Goal: Transaction & Acquisition: Purchase product/service

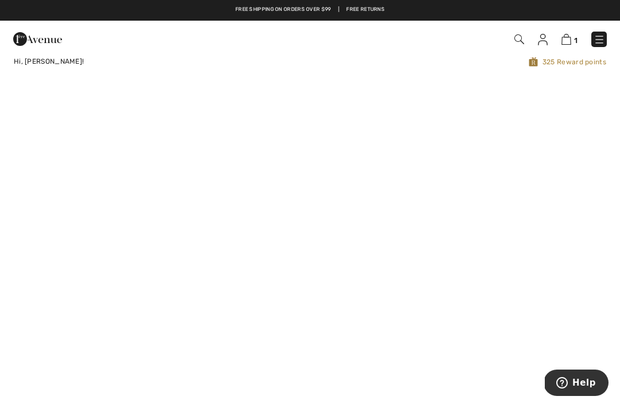
click at [596, 44] on img at bounding box center [598, 39] width 11 height 11
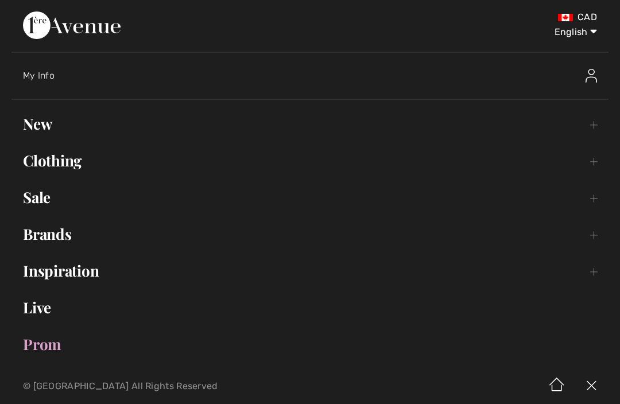
click at [44, 189] on link "Sale Toggle submenu" at bounding box center [309, 197] width 597 height 25
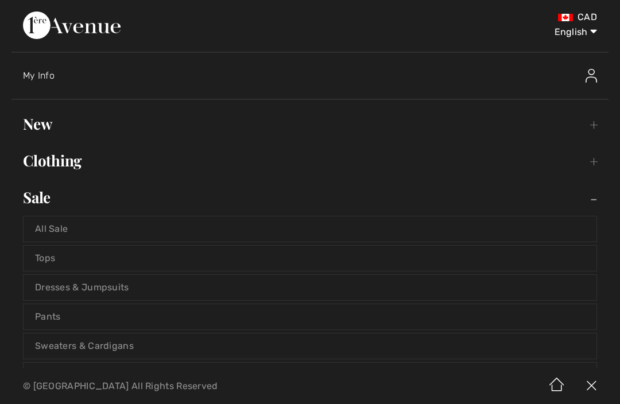
click at [197, 258] on link "Tops" at bounding box center [310, 258] width 573 height 25
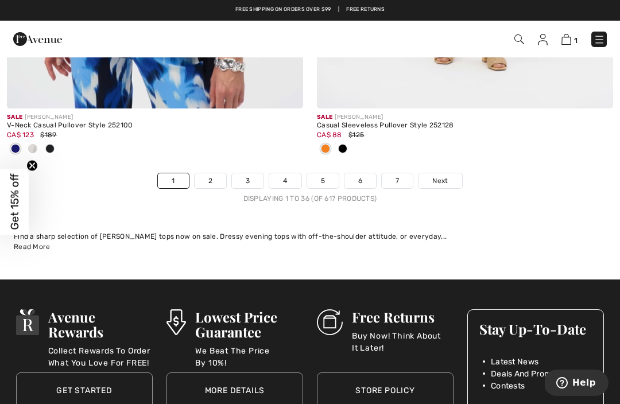
scroll to position [9216, 0]
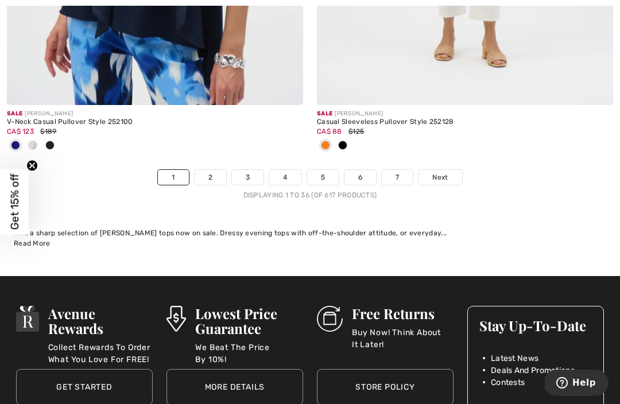
click at [446, 172] on span "Next" at bounding box center [439, 177] width 15 height 10
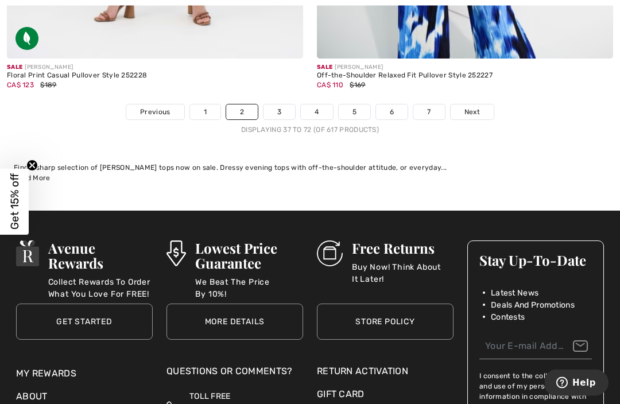
scroll to position [9257, 0]
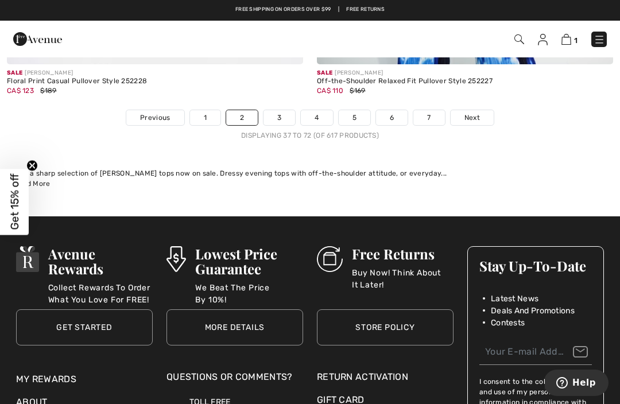
click at [473, 112] on span "Next" at bounding box center [471, 117] width 15 height 10
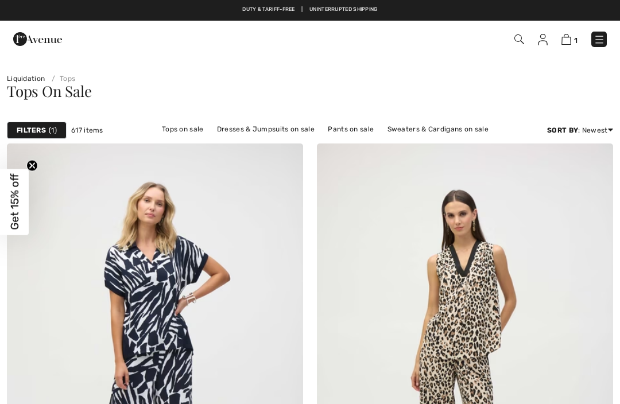
checkbox input "true"
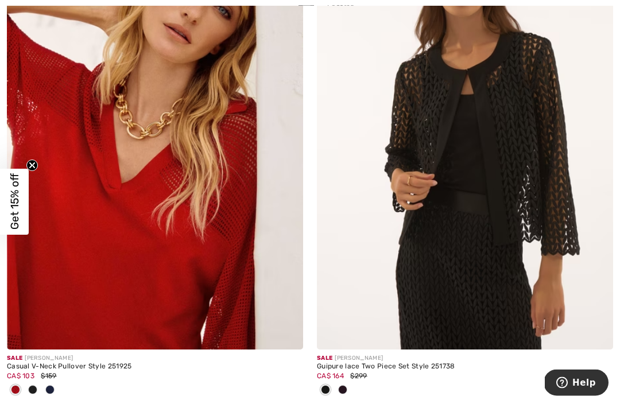
scroll to position [5852, 0]
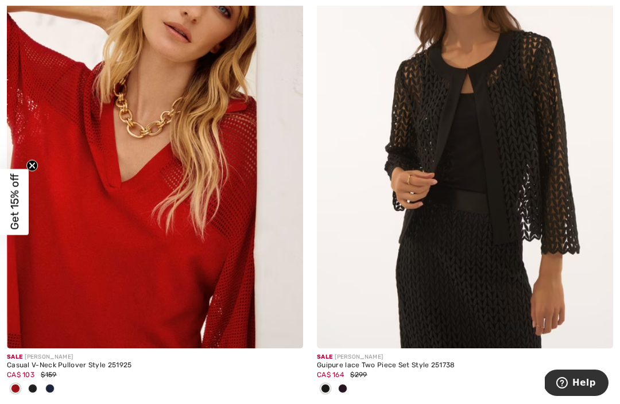
click at [110, 214] on img at bounding box center [155, 126] width 296 height 444
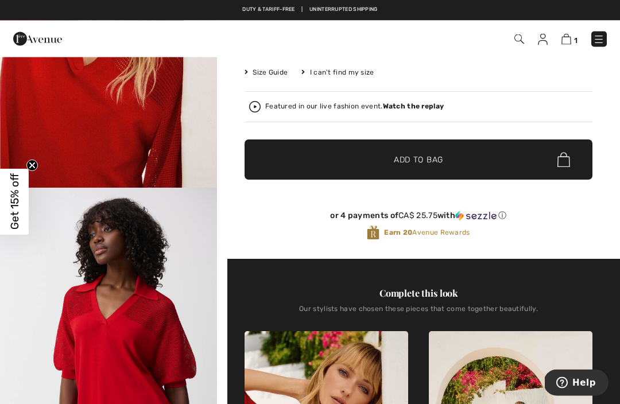
scroll to position [184, 0]
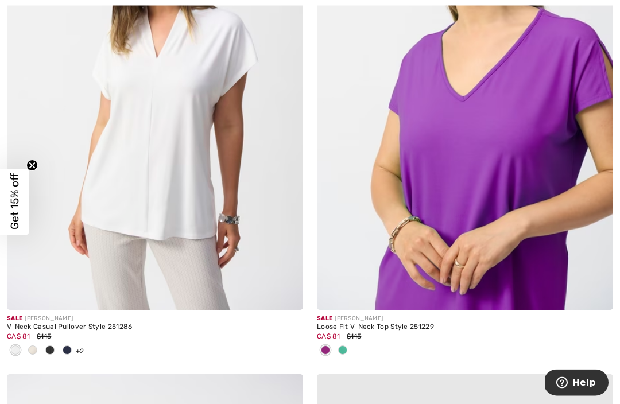
scroll to position [8052, 0]
click at [117, 174] on img at bounding box center [155, 88] width 296 height 444
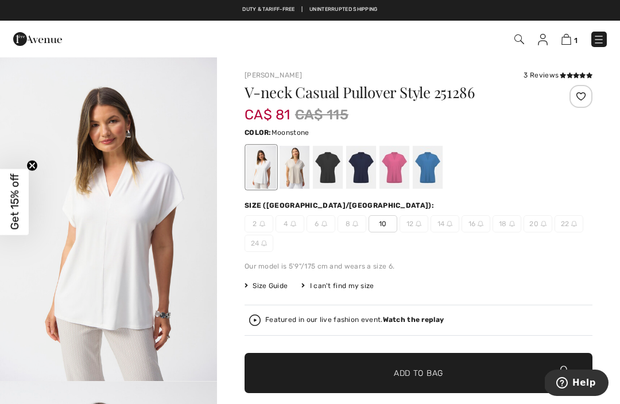
click at [292, 170] on div at bounding box center [294, 167] width 30 height 43
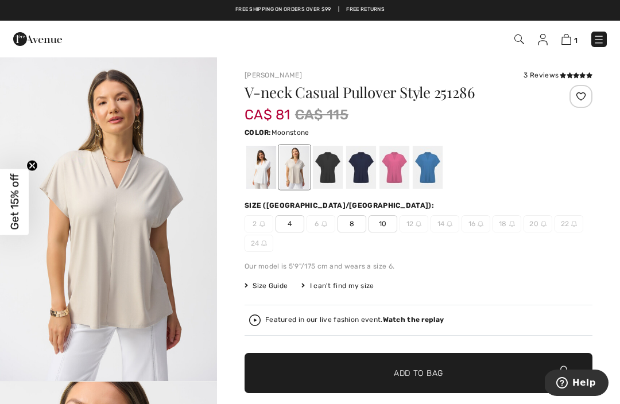
click at [325, 165] on div at bounding box center [328, 167] width 30 height 43
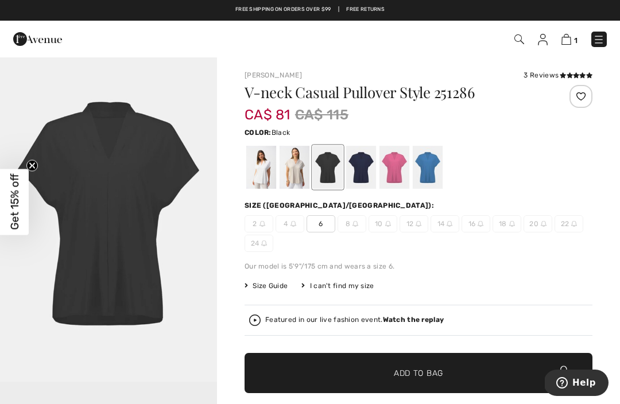
click at [357, 173] on div at bounding box center [361, 167] width 30 height 43
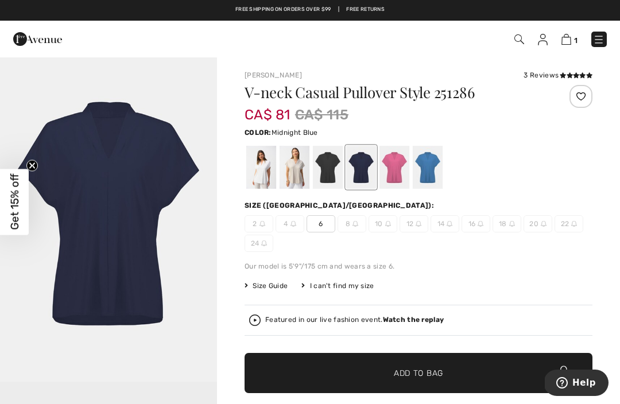
click at [399, 165] on div at bounding box center [394, 167] width 30 height 43
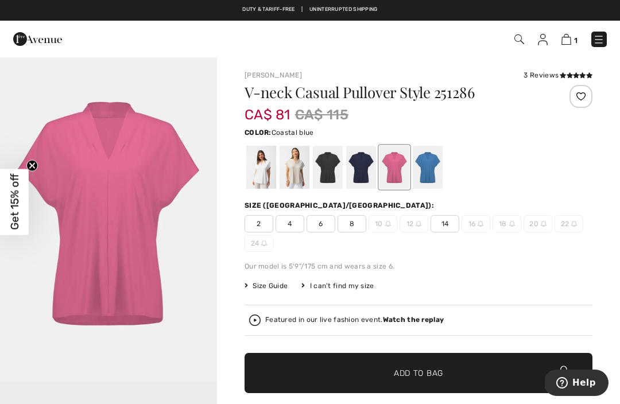
click at [432, 162] on div at bounding box center [428, 167] width 30 height 43
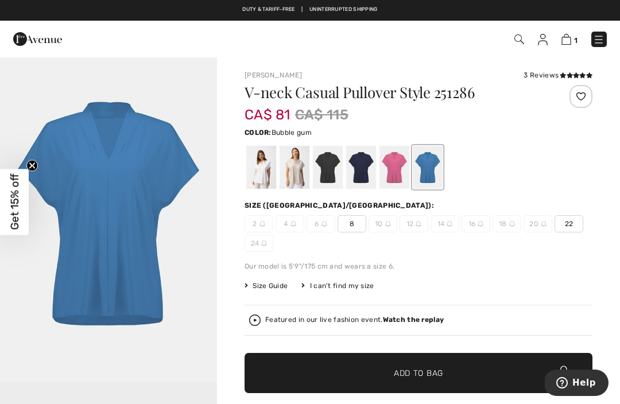
click at [394, 166] on div at bounding box center [394, 167] width 30 height 43
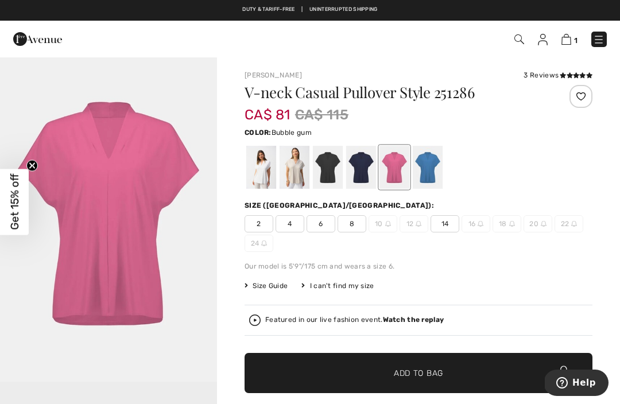
click at [434, 321] on strong "Watch the replay" at bounding box center [413, 320] width 61 height 8
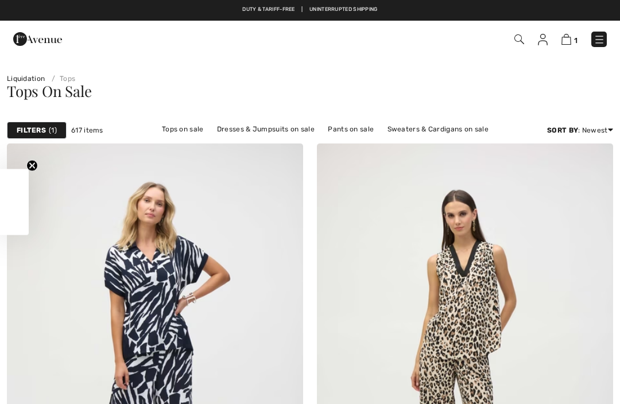
checkbox input "true"
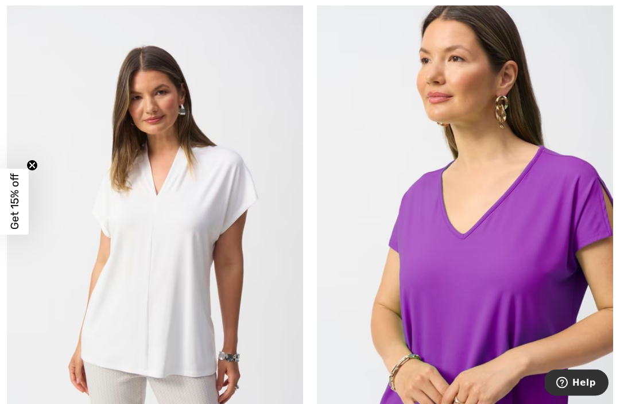
scroll to position [7918, 0]
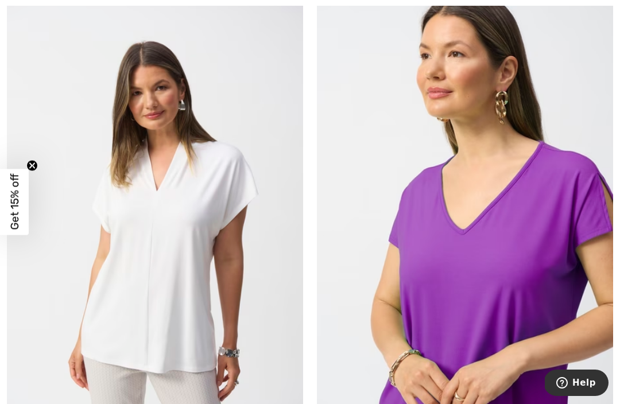
click at [222, 277] on img at bounding box center [155, 221] width 296 height 444
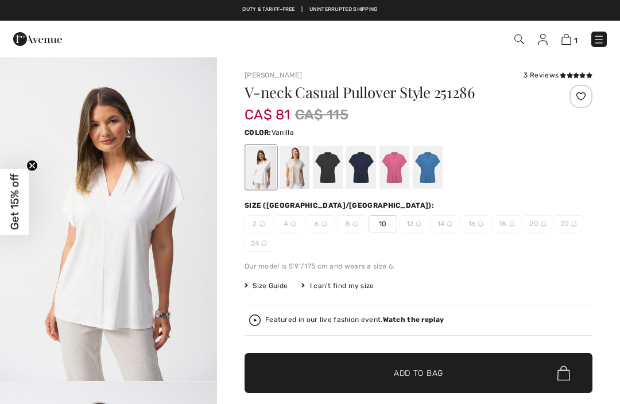
checkbox input "true"
click at [395, 174] on div at bounding box center [394, 167] width 30 height 43
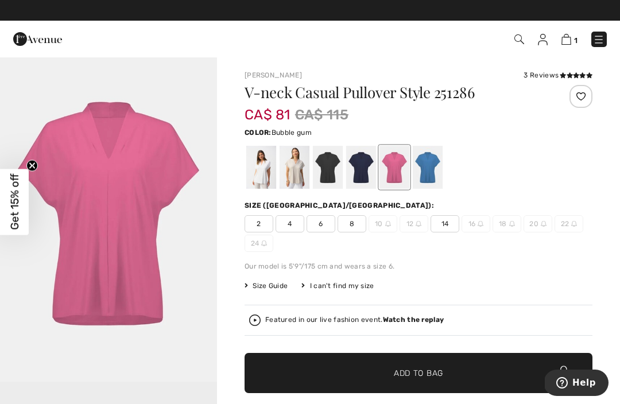
click at [353, 227] on span "8" at bounding box center [351, 223] width 29 height 17
click at [459, 373] on span "✔ Added to Bag Add to Bag" at bounding box center [418, 373] width 348 height 40
click at [574, 72] on span at bounding box center [575, 75] width 33 height 7
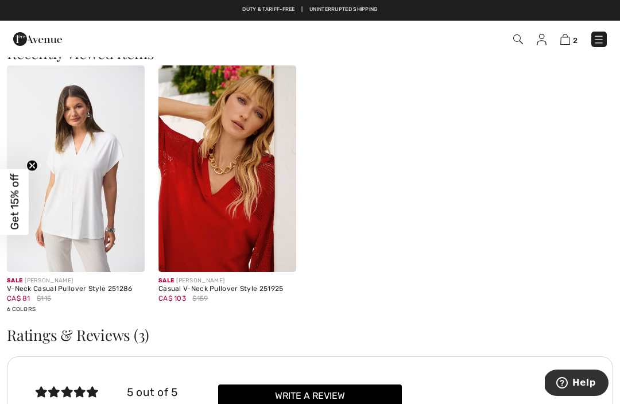
scroll to position [1282, 0]
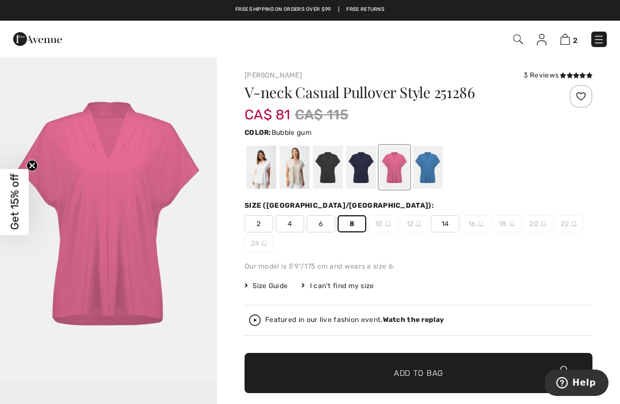
click at [433, 164] on div at bounding box center [428, 167] width 30 height 43
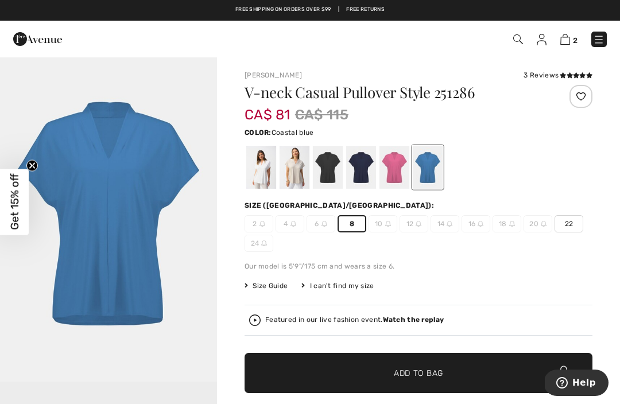
click at [298, 173] on div at bounding box center [294, 167] width 30 height 43
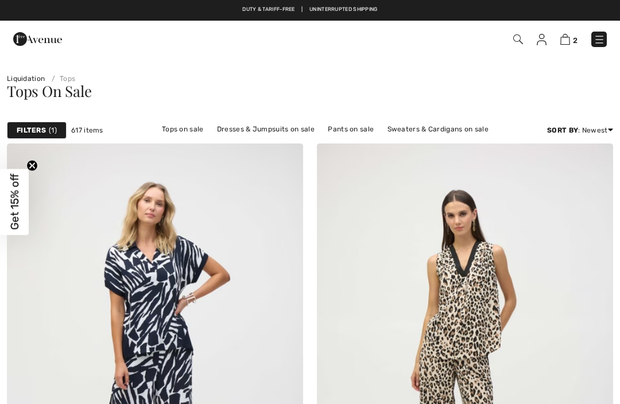
checkbox input "true"
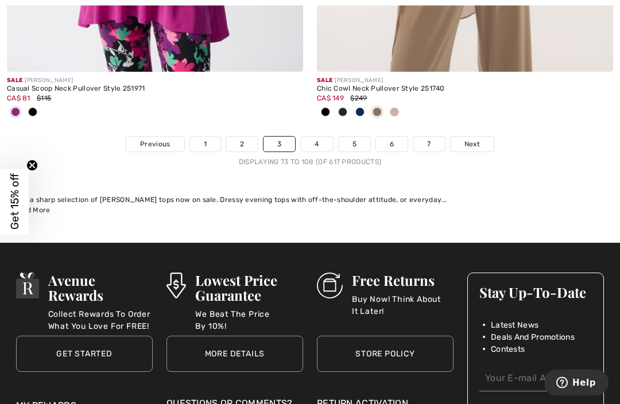
scroll to position [9306, 0]
click at [481, 137] on link "Next" at bounding box center [471, 144] width 43 height 15
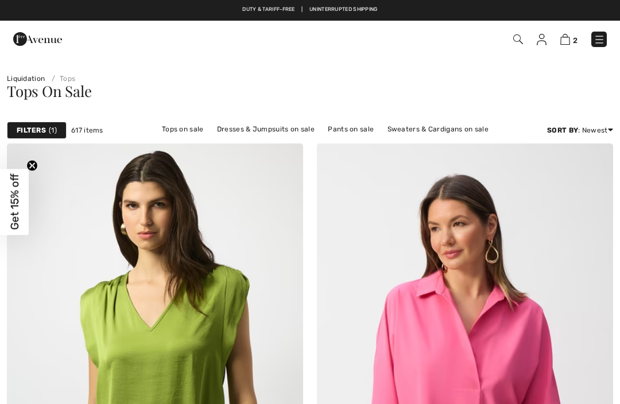
checkbox input "true"
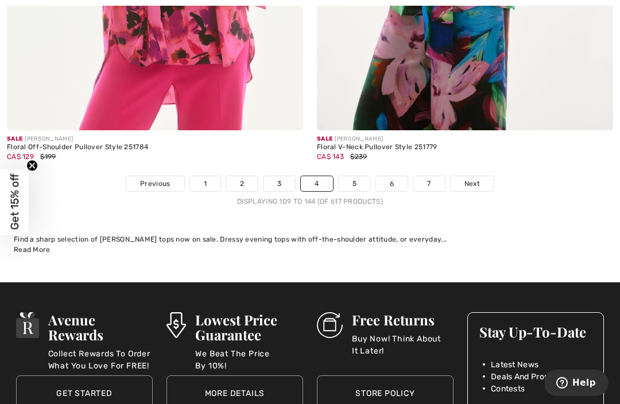
scroll to position [9226, 0]
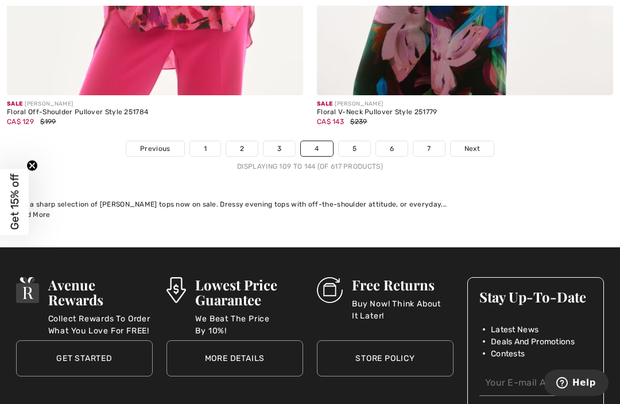
click at [477, 143] on span "Next" at bounding box center [471, 148] width 15 height 10
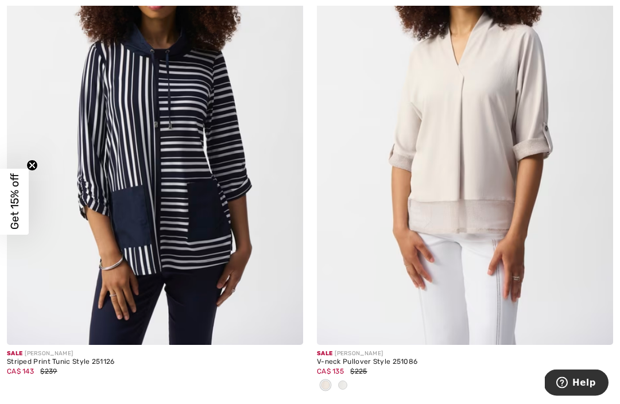
scroll to position [1767, 0]
click at [500, 160] on img at bounding box center [465, 123] width 296 height 444
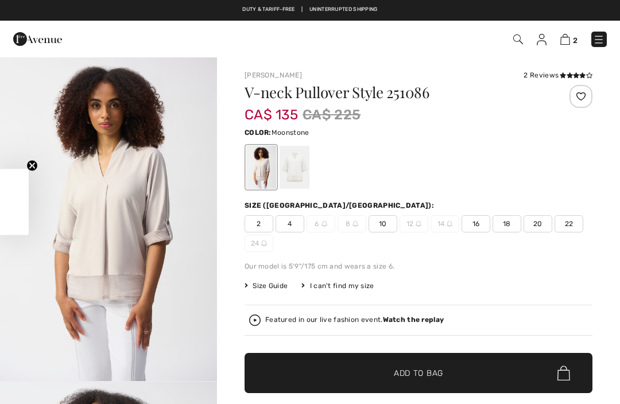
checkbox input "true"
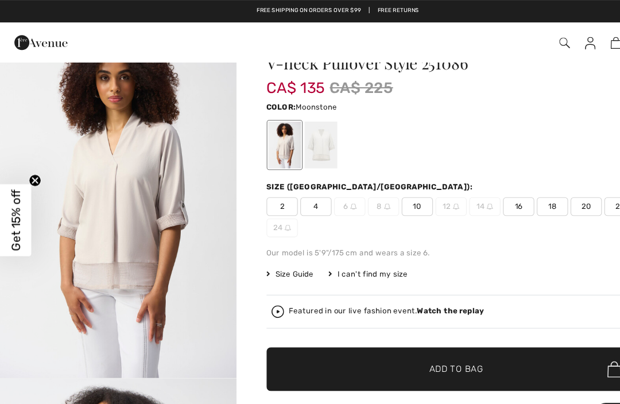
scroll to position [34, 0]
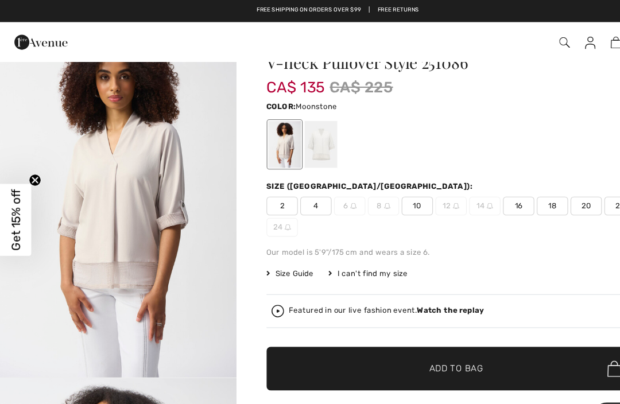
click at [426, 280] on div "Featured in our live fashion event. Watch the replay" at bounding box center [418, 285] width 338 height 11
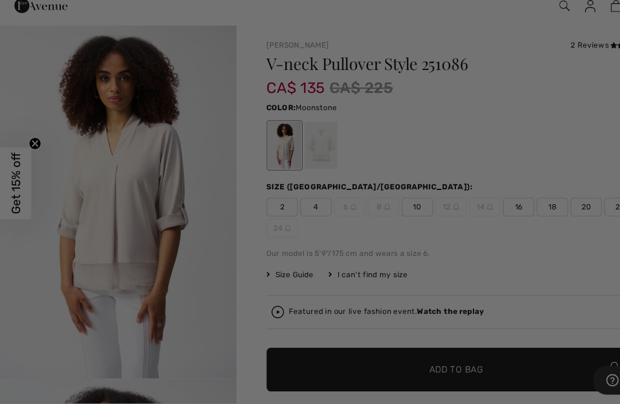
scroll to position [0, 0]
checkbox input "true"
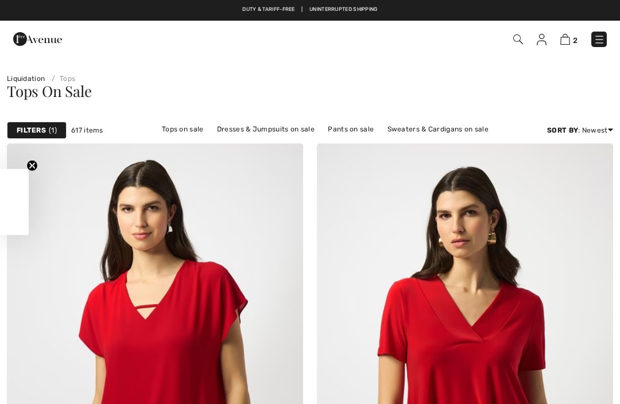
checkbox input "true"
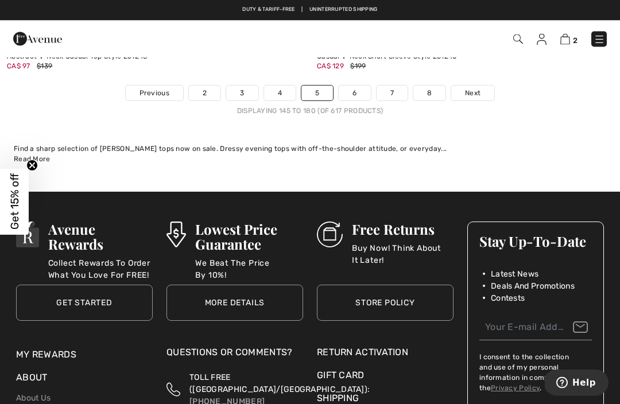
scroll to position [9232, 0]
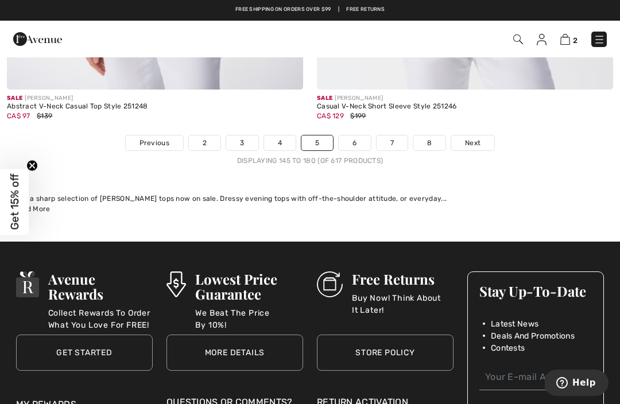
click at [478, 138] on span "Next" at bounding box center [472, 143] width 15 height 10
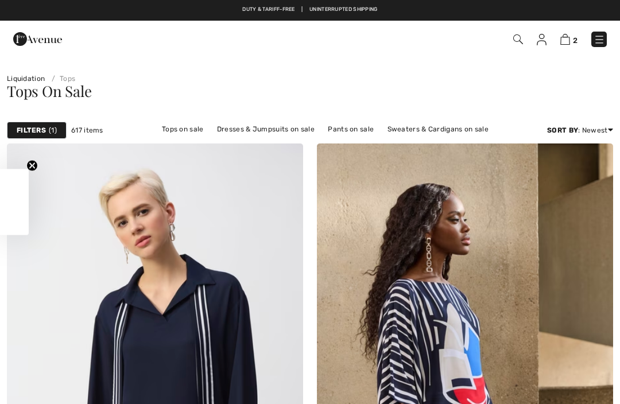
checkbox input "true"
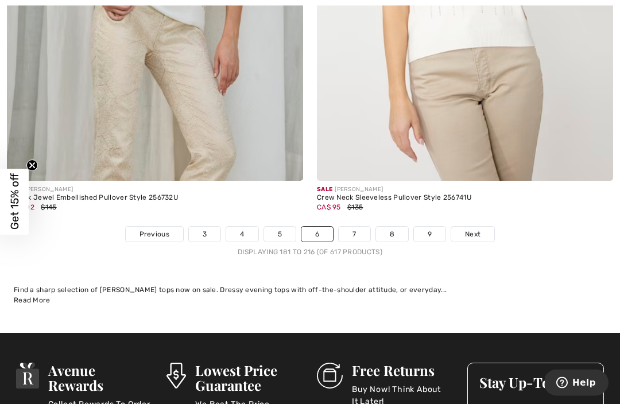
scroll to position [9042, 0]
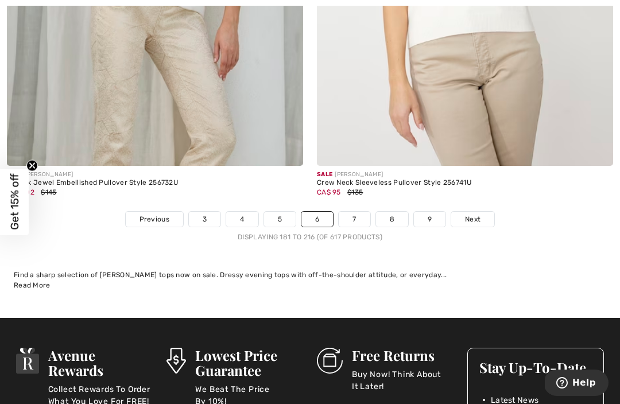
click at [482, 212] on link "Next" at bounding box center [472, 219] width 43 height 15
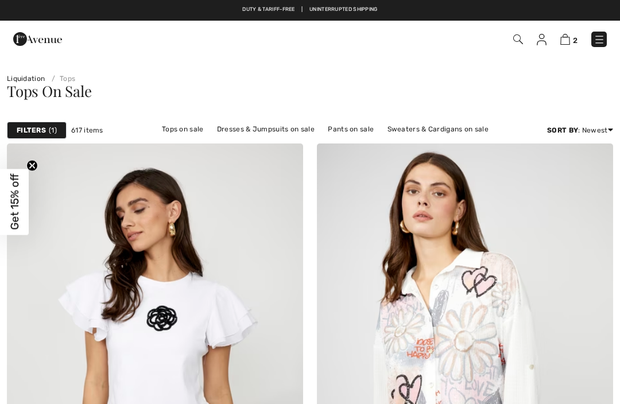
checkbox input "true"
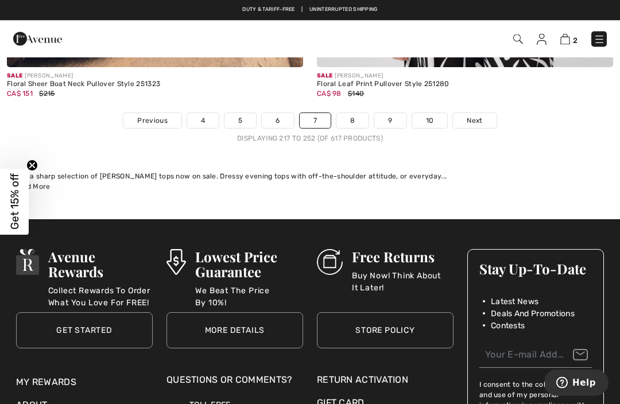
scroll to position [9178, 0]
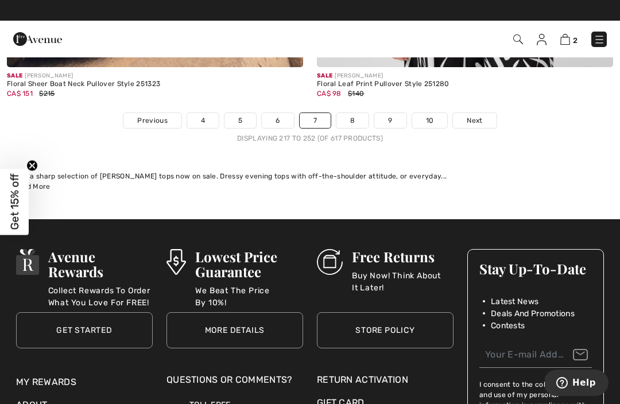
click at [488, 115] on link "Next" at bounding box center [474, 120] width 43 height 15
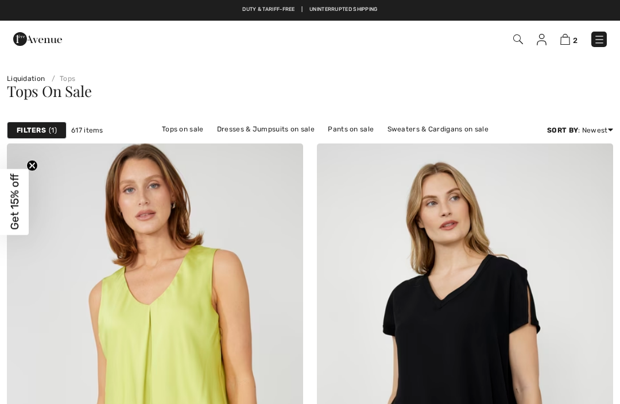
checkbox input "true"
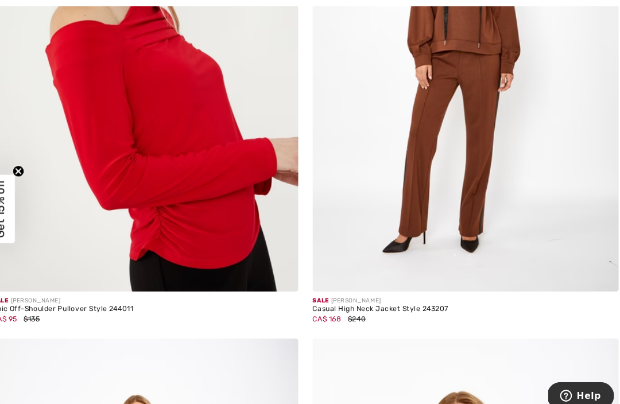
scroll to position [8455, 0]
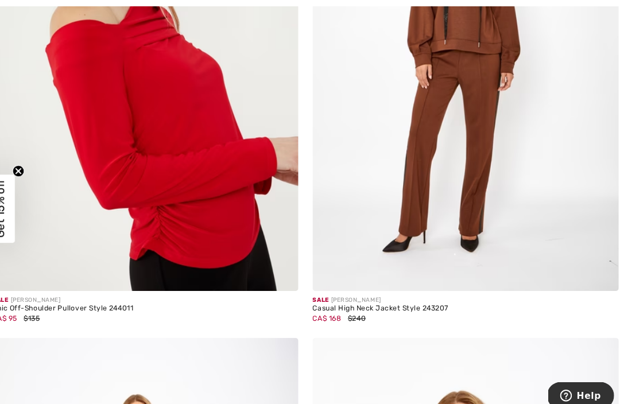
click at [491, 134] on img at bounding box center [465, 60] width 296 height 444
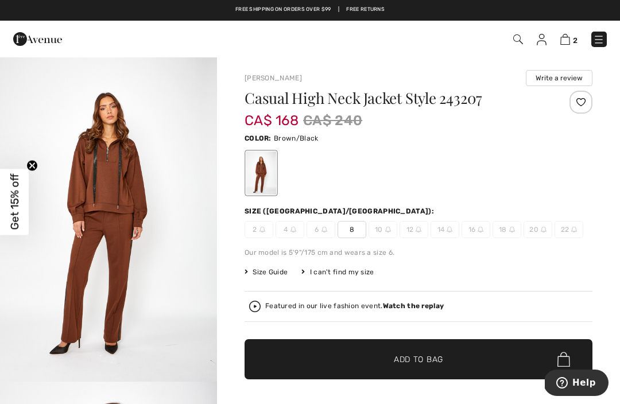
click at [438, 307] on strong "Watch the replay" at bounding box center [413, 306] width 61 height 8
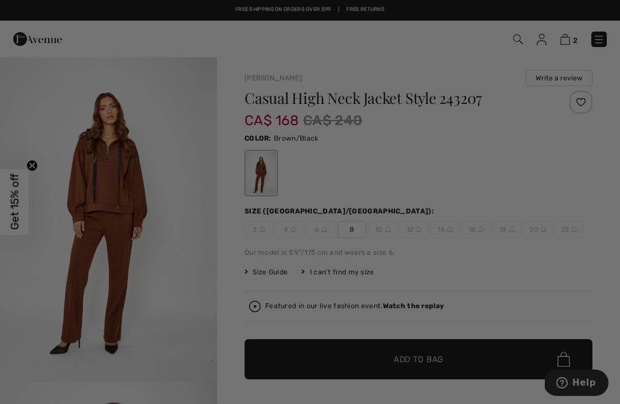
checkbox input "true"
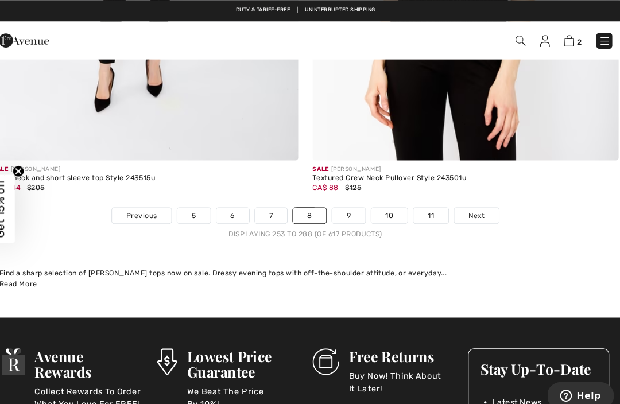
scroll to position [9069, 0]
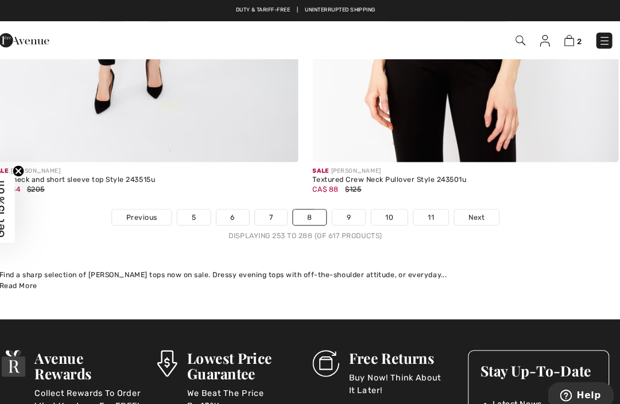
click at [469, 203] on link "Next" at bounding box center [475, 210] width 43 height 15
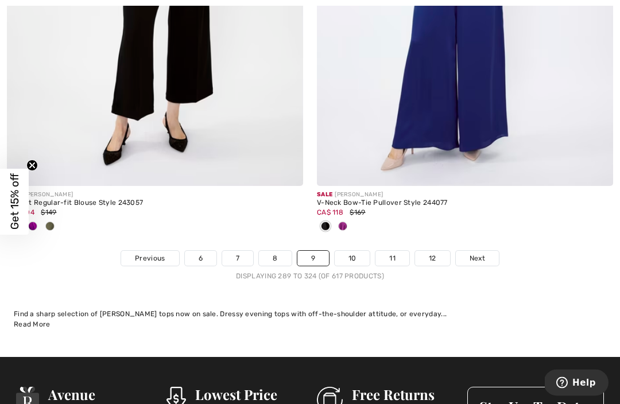
scroll to position [9135, 0]
click at [487, 251] on link "Next" at bounding box center [477, 258] width 43 height 15
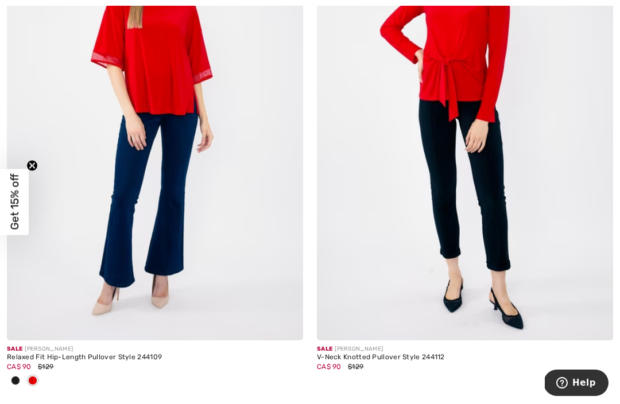
scroll to position [252, 0]
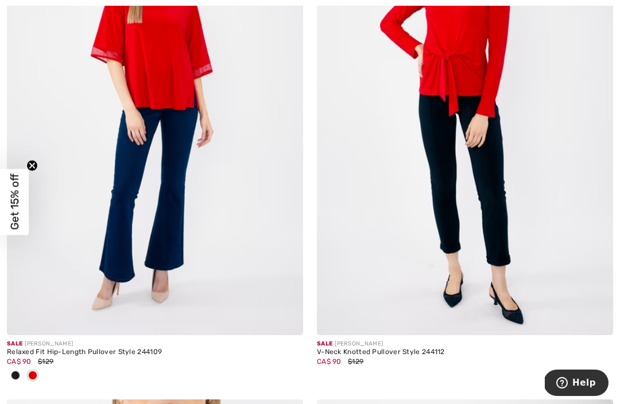
click at [213, 134] on img at bounding box center [155, 113] width 296 height 444
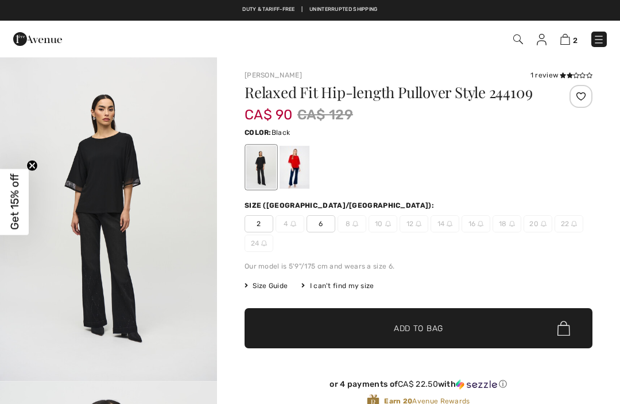
checkbox input "true"
click at [295, 177] on div at bounding box center [294, 167] width 30 height 43
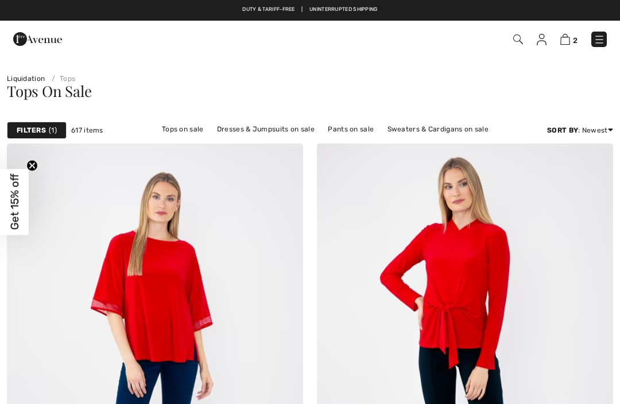
checkbox input "true"
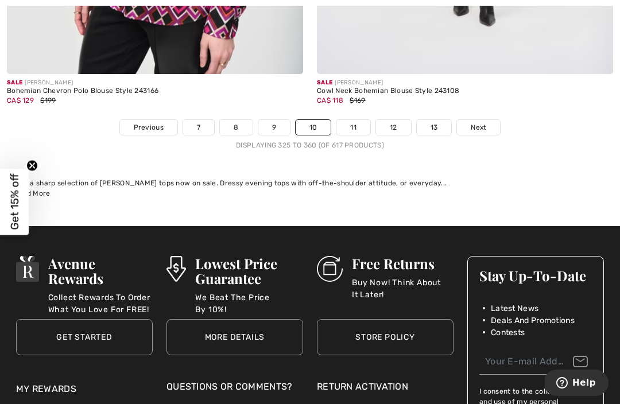
scroll to position [9201, 0]
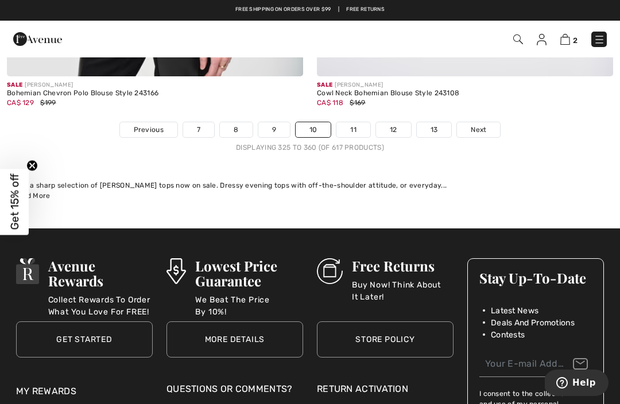
click at [485, 124] on span "Next" at bounding box center [477, 129] width 15 height 10
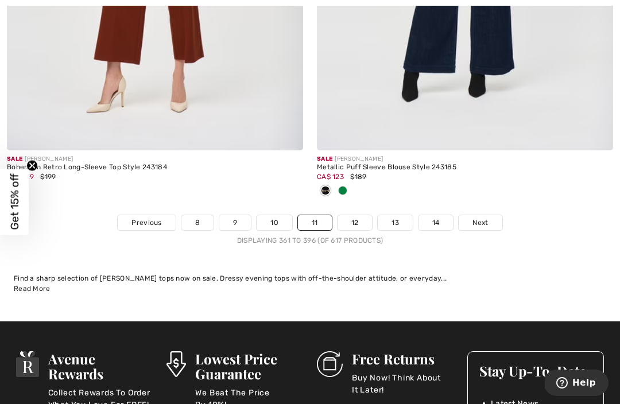
scroll to position [9115, 0]
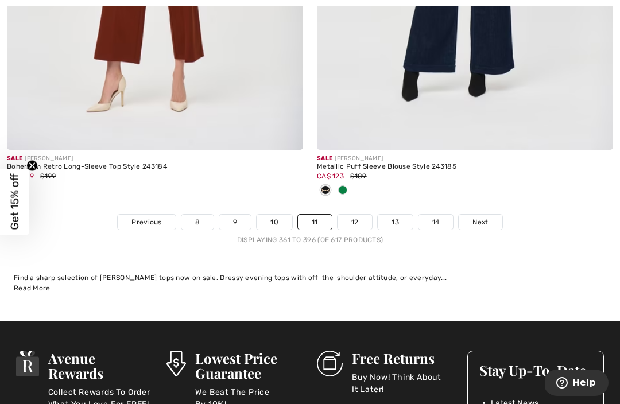
click at [485, 217] on span "Next" at bounding box center [479, 222] width 15 height 10
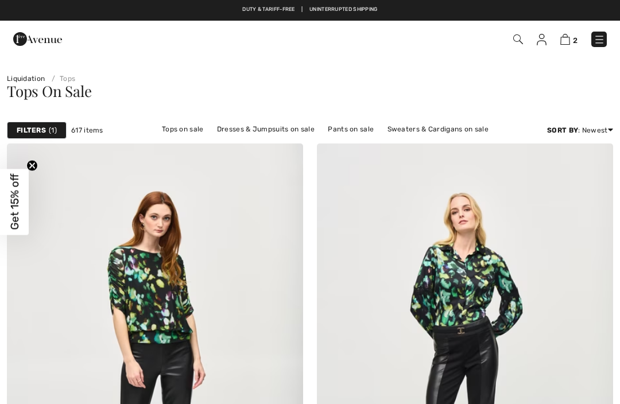
checkbox input "true"
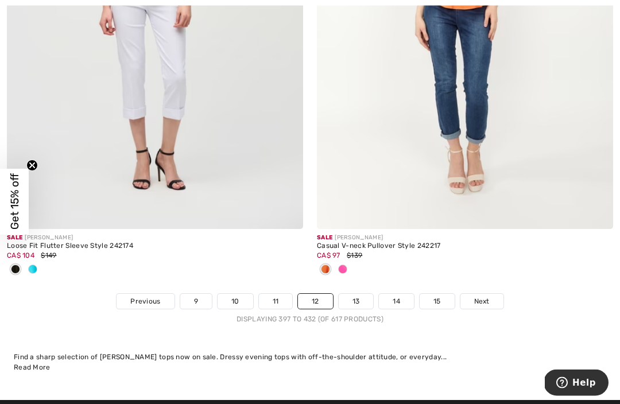
scroll to position [8979, 0]
click at [491, 294] on link "Next" at bounding box center [481, 301] width 43 height 15
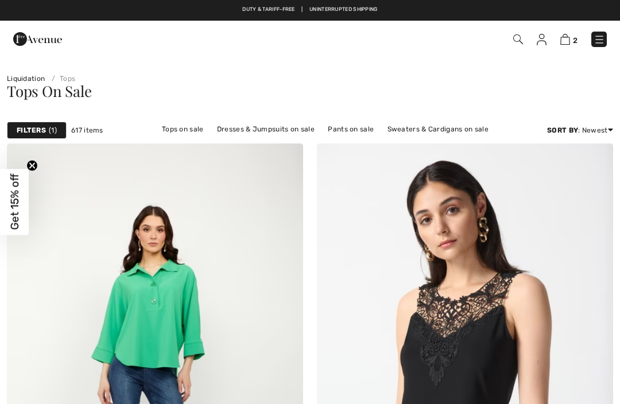
checkbox input "true"
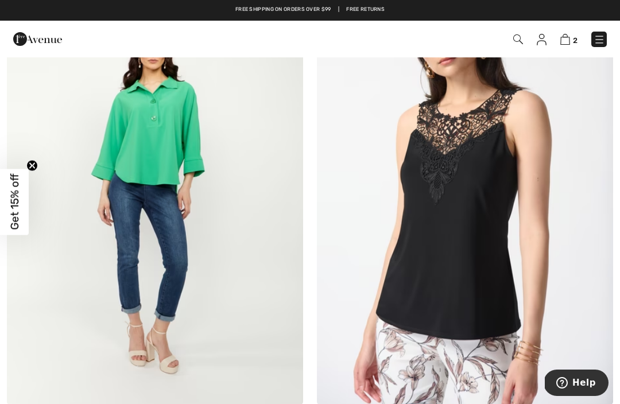
scroll to position [185, 0]
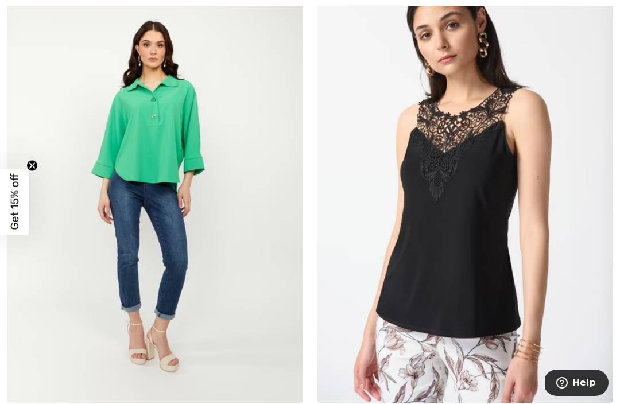
click at [182, 159] on img at bounding box center [155, 181] width 296 height 444
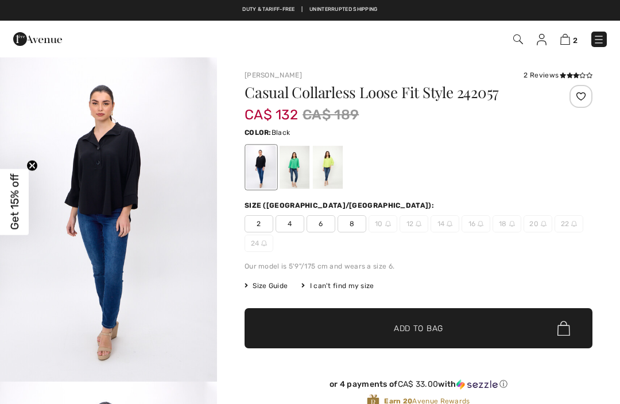
checkbox input "true"
click at [299, 176] on div at bounding box center [294, 167] width 30 height 43
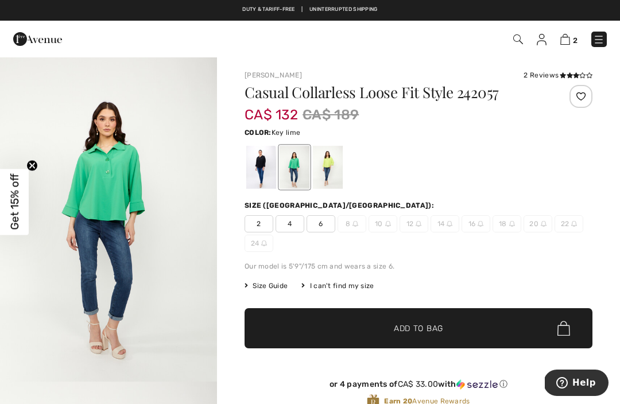
click at [340, 181] on div at bounding box center [328, 167] width 30 height 43
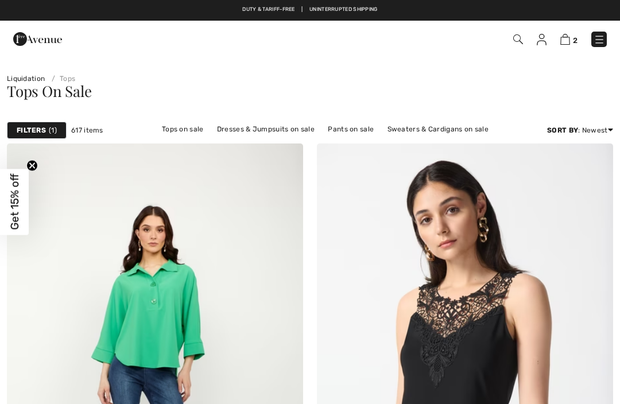
checkbox input "true"
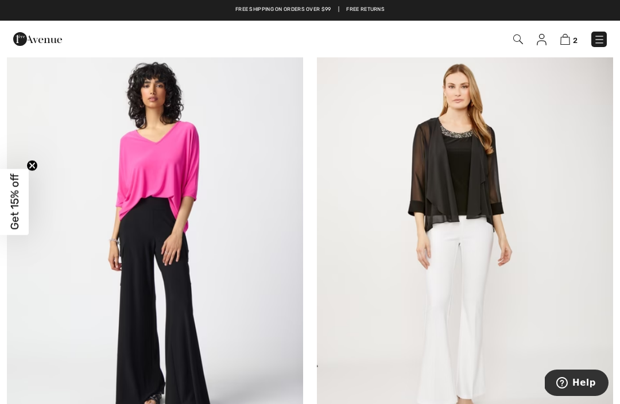
scroll to position [6843, 0]
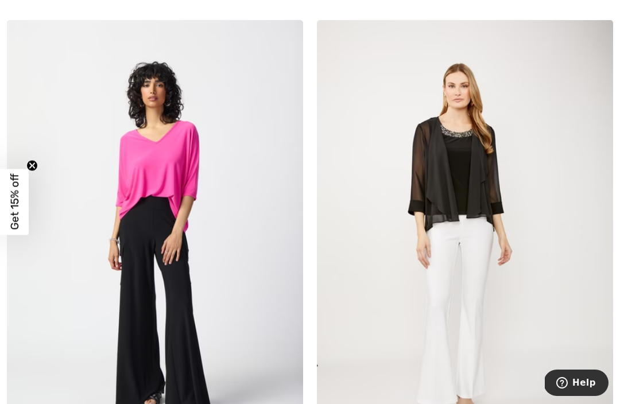
click at [246, 234] on img at bounding box center [155, 242] width 296 height 444
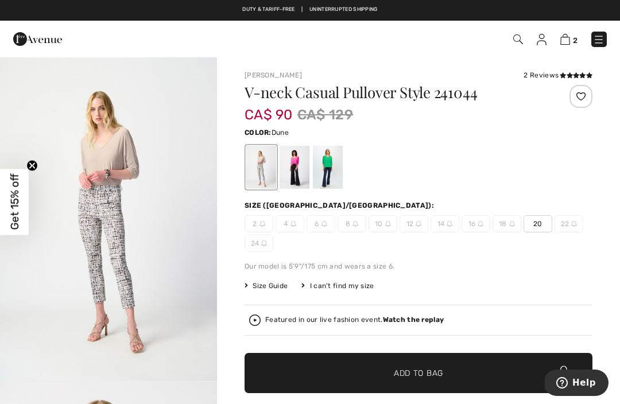
click at [305, 182] on div at bounding box center [294, 167] width 30 height 43
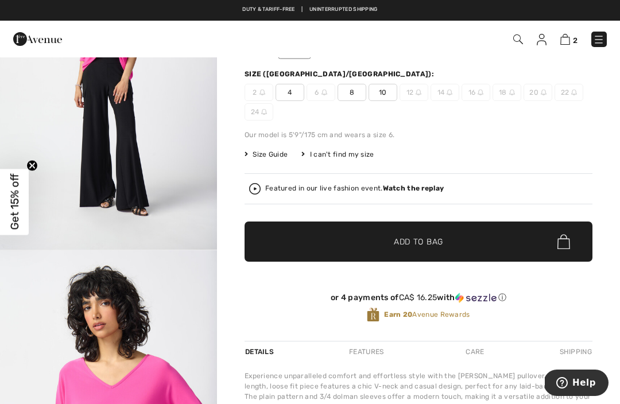
scroll to position [212, 0]
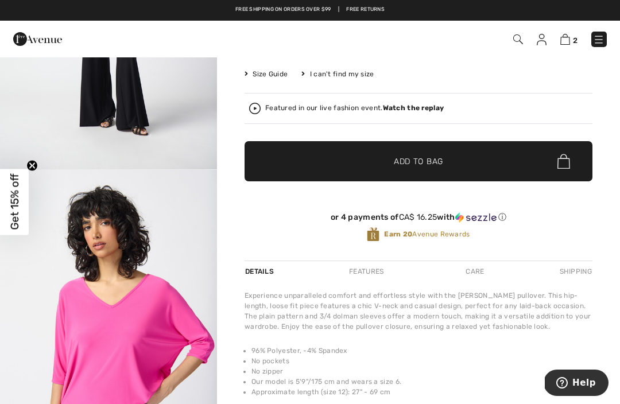
click at [429, 113] on div "Featured in our live fashion event. Watch the replay" at bounding box center [418, 108] width 338 height 11
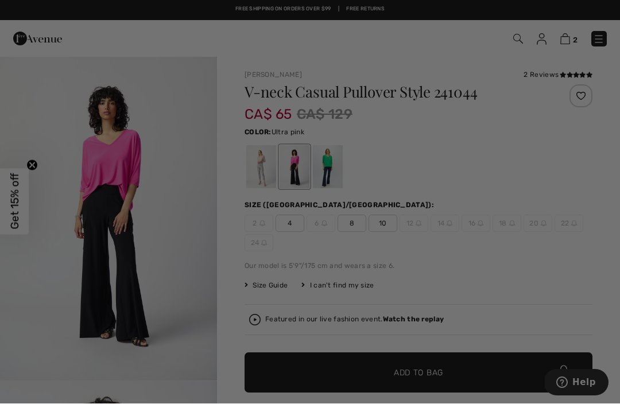
scroll to position [0, 0]
checkbox input "true"
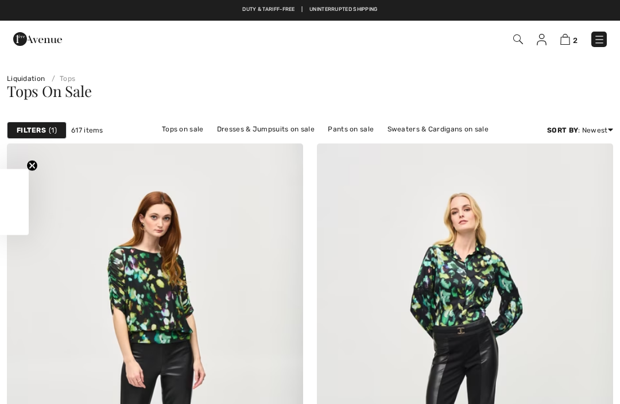
checkbox input "true"
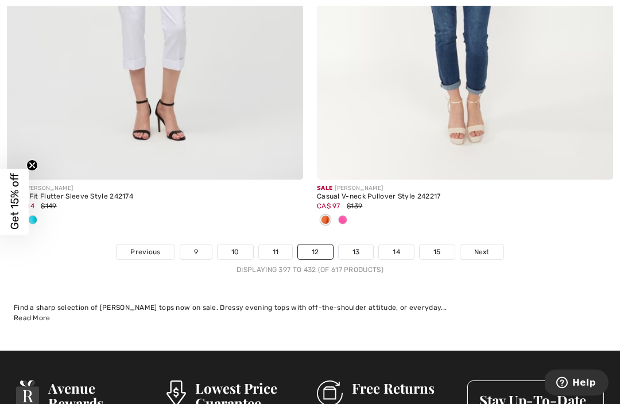
scroll to position [9029, 0]
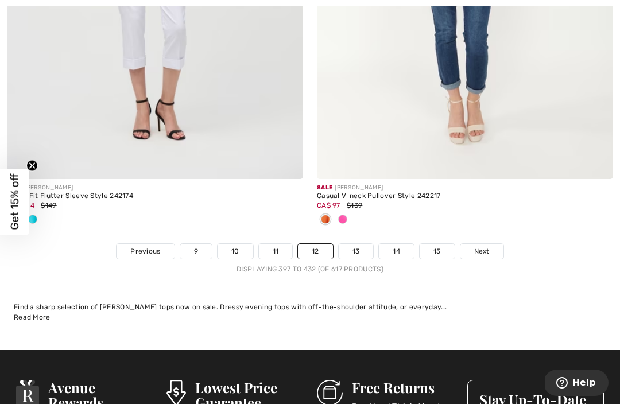
click at [489, 246] on span "Next" at bounding box center [481, 251] width 15 height 10
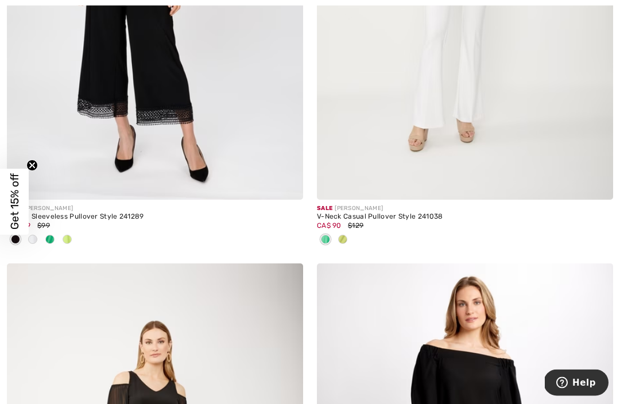
scroll to position [7618, 0]
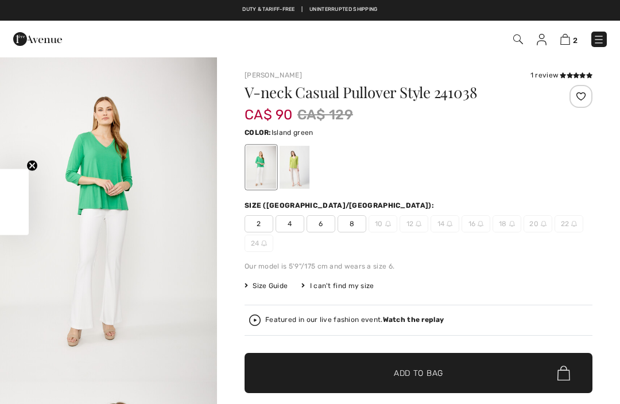
checkbox input "true"
click at [302, 172] on div at bounding box center [294, 167] width 30 height 43
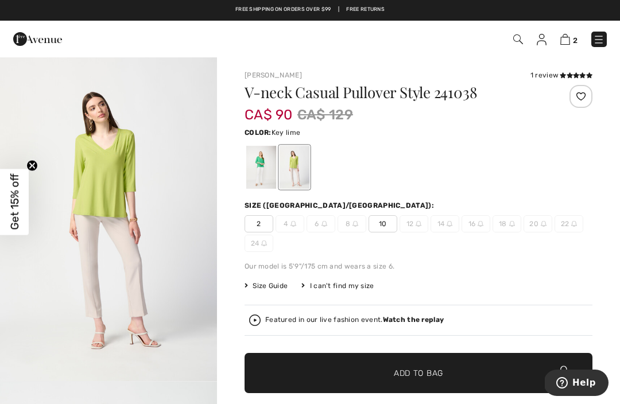
click at [390, 225] on span "10" at bounding box center [382, 223] width 29 height 17
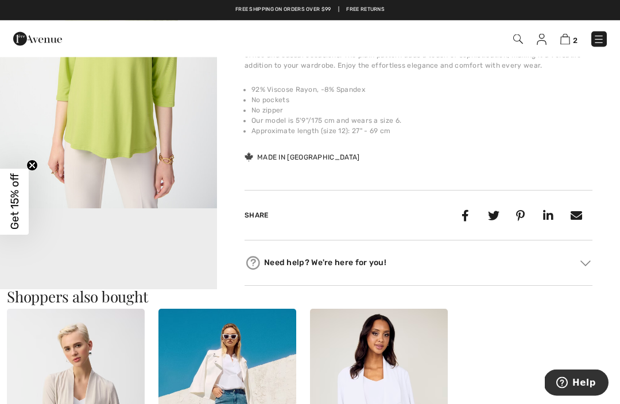
scroll to position [499, 0]
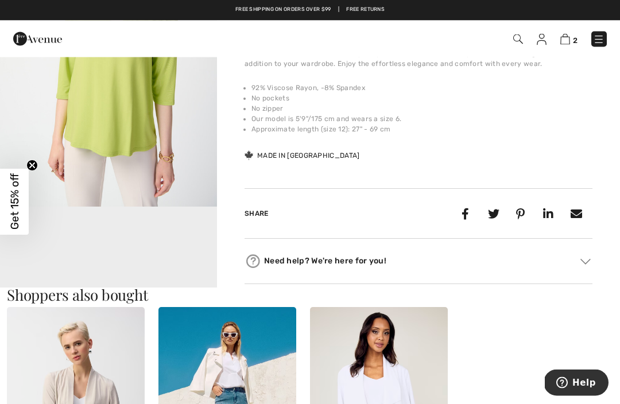
click at [173, 261] on video "Your browser does not support the video tag." at bounding box center [108, 262] width 217 height 108
click at [186, 261] on video "Your browser does not support the video tag." at bounding box center [108, 262] width 217 height 108
click at [192, 239] on video "Your browser does not support the video tag." at bounding box center [108, 262] width 217 height 108
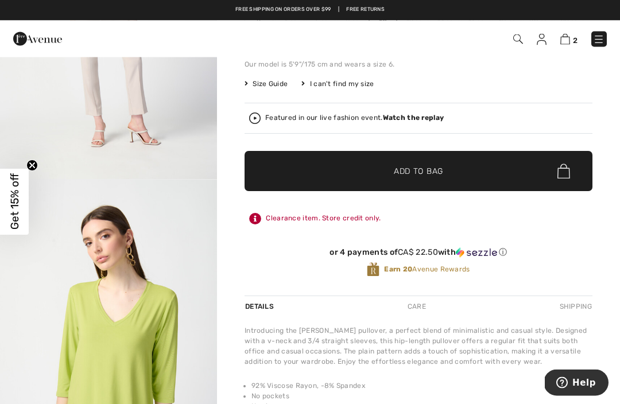
scroll to position [203, 0]
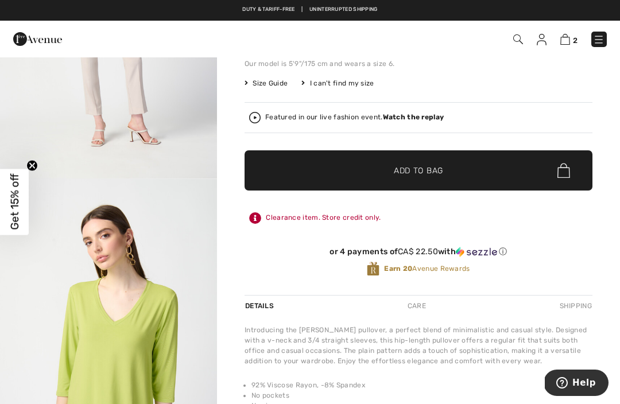
click at [419, 120] on strong "Watch the replay" at bounding box center [413, 117] width 61 height 8
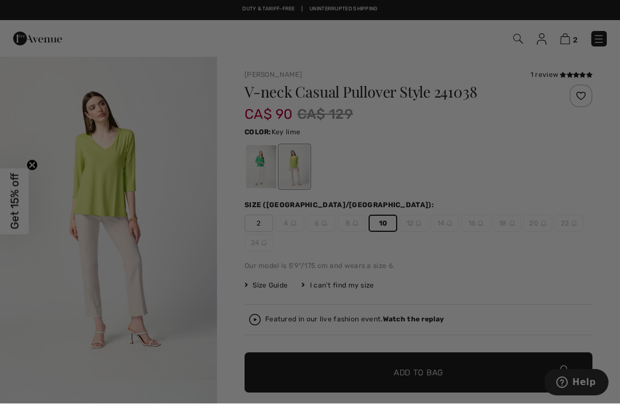
scroll to position [0, 0]
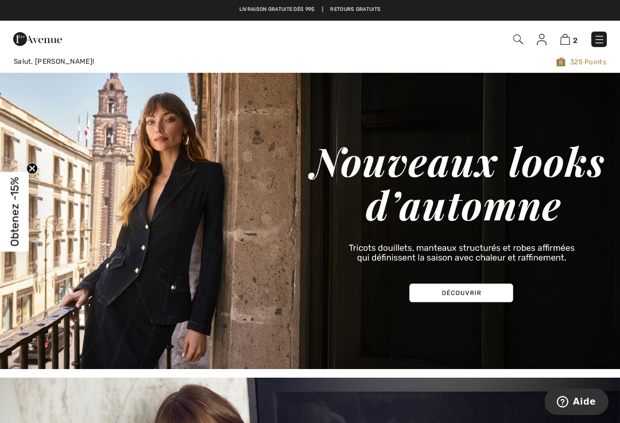
click at [612, 34] on div "2 Commander" at bounding box center [437, 40] width 356 height 24
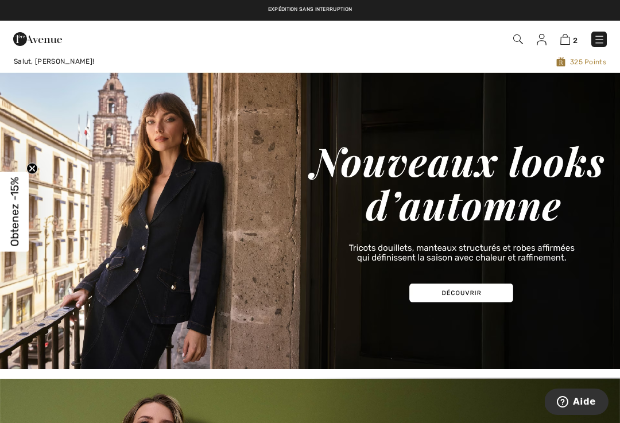
click at [603, 44] on img at bounding box center [598, 39] width 11 height 11
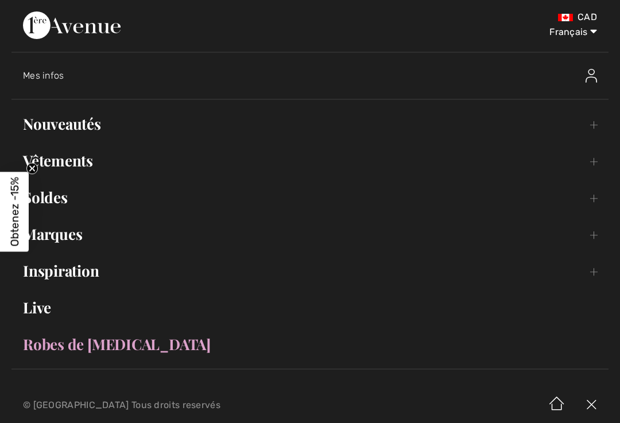
click at [586, 36] on select "English Français" at bounding box center [567, 30] width 60 height 34
select select "/en/"
click at [582, 37] on select "English Français" at bounding box center [567, 30] width 60 height 34
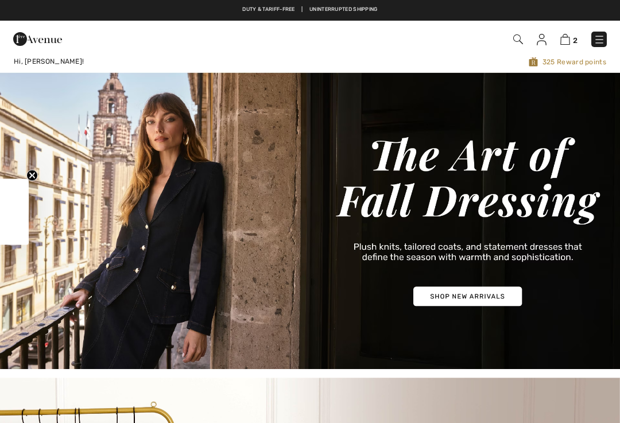
checkbox input "true"
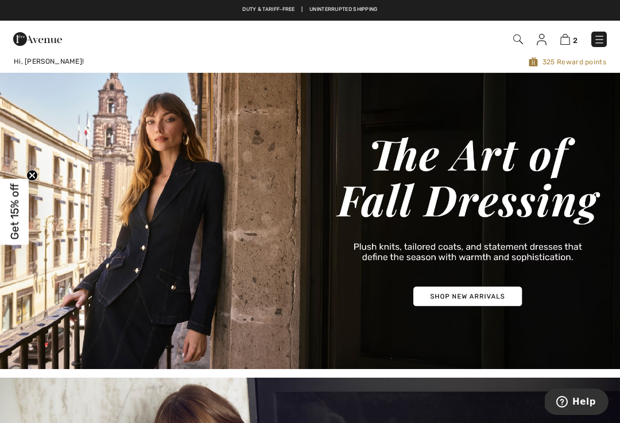
click at [613, 38] on div "2 Checkout" at bounding box center [437, 40] width 356 height 24
click at [569, 40] on img at bounding box center [565, 39] width 10 height 11
click at [569, 44] on img at bounding box center [565, 39] width 10 height 11
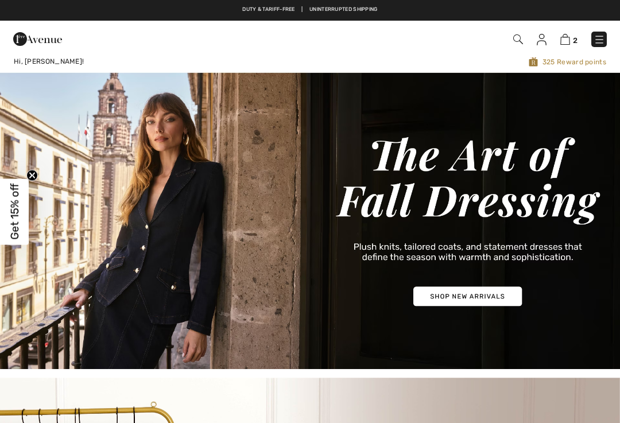
checkbox input "true"
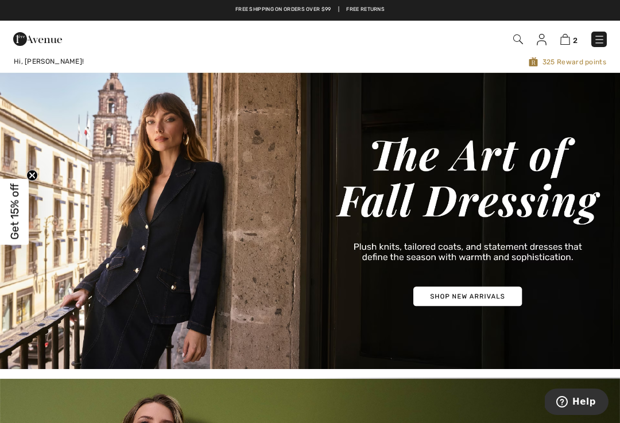
click at [603, 37] on img at bounding box center [598, 39] width 11 height 11
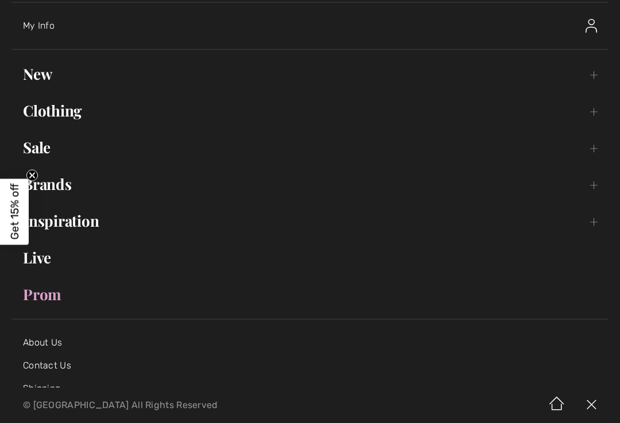
scroll to position [48, 0]
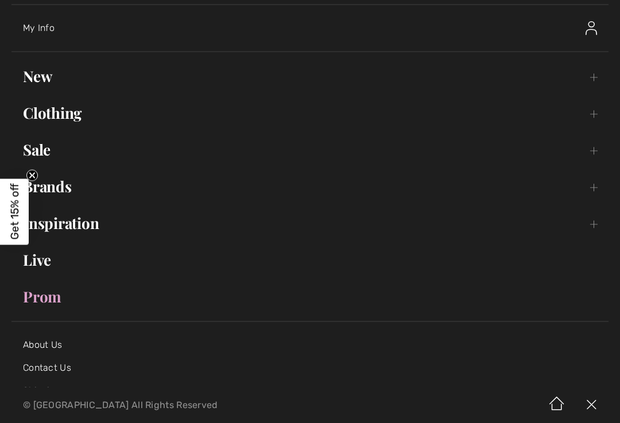
click at [597, 149] on link "Sale Toggle submenu" at bounding box center [309, 149] width 597 height 25
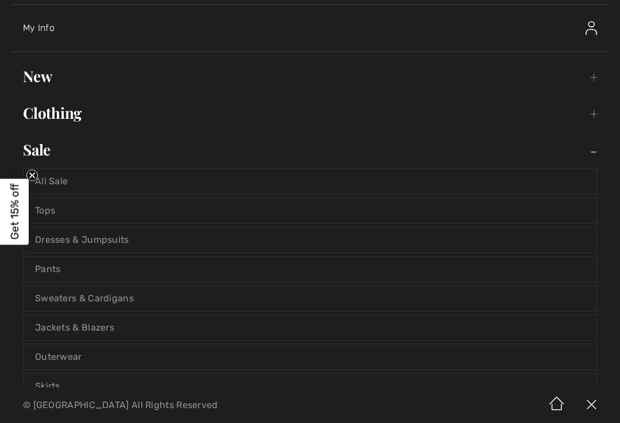
click at [325, 204] on link "Tops" at bounding box center [310, 210] width 573 height 25
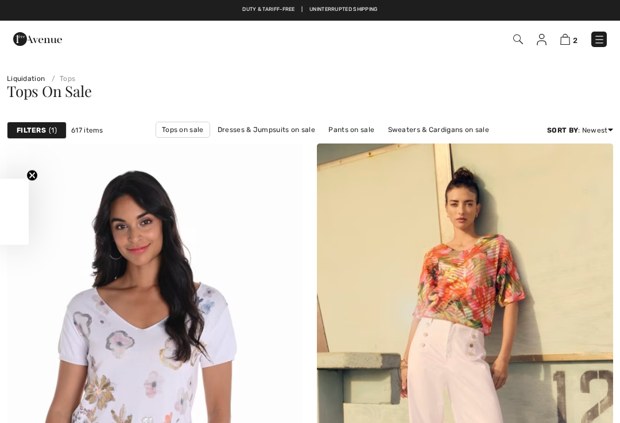
checkbox input "true"
click at [34, 135] on div "Filters 1" at bounding box center [37, 130] width 60 height 17
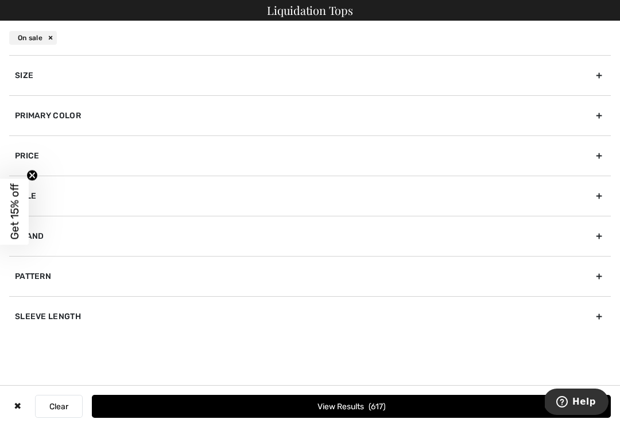
click at [99, 120] on div "Primary Color" at bounding box center [309, 115] width 601 height 40
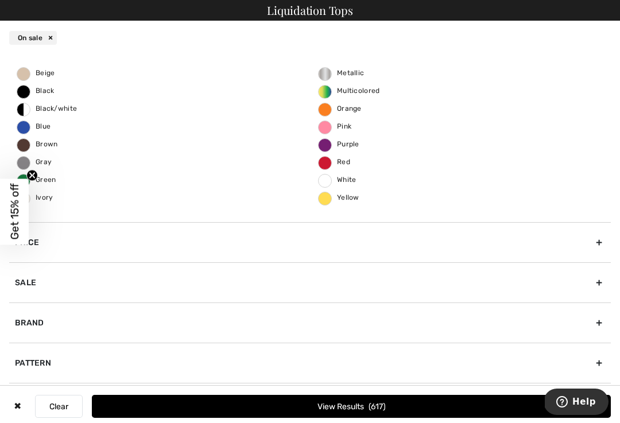
scroll to position [69, 0]
click at [50, 181] on span "Green" at bounding box center [36, 180] width 39 height 8
click at [0, 0] on input "Green" at bounding box center [0, 0] width 0 height 0
click at [436, 413] on button "View Results 80" at bounding box center [351, 406] width 519 height 23
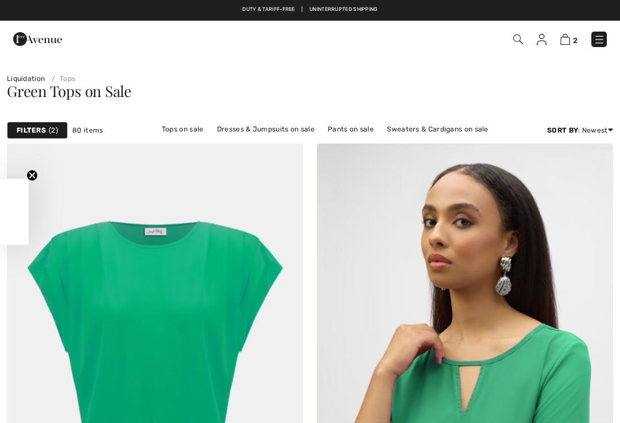
checkbox input "true"
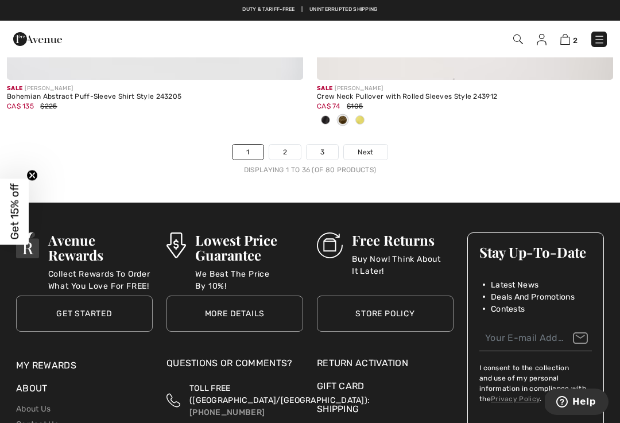
scroll to position [9375, 0]
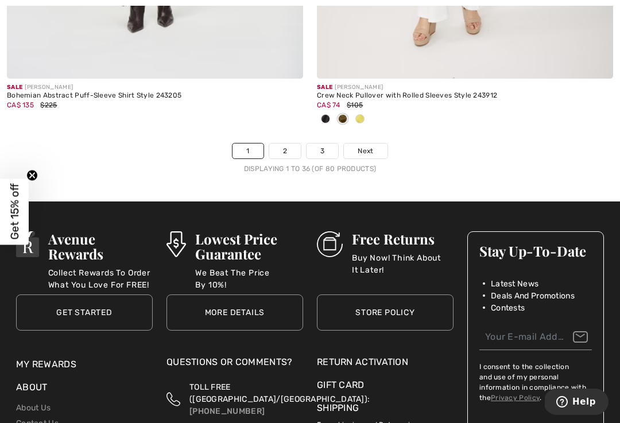
click at [370, 146] on span "Next" at bounding box center [364, 151] width 15 height 10
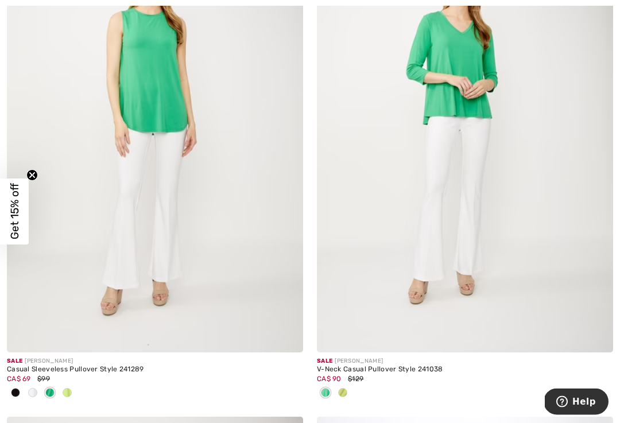
scroll to position [2270, 0]
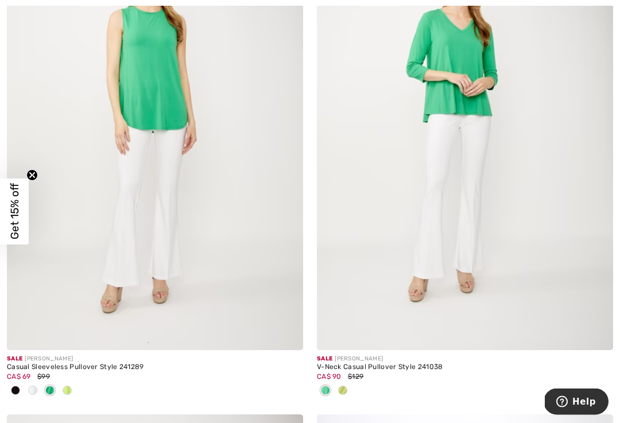
click at [349, 390] on div at bounding box center [342, 391] width 17 height 19
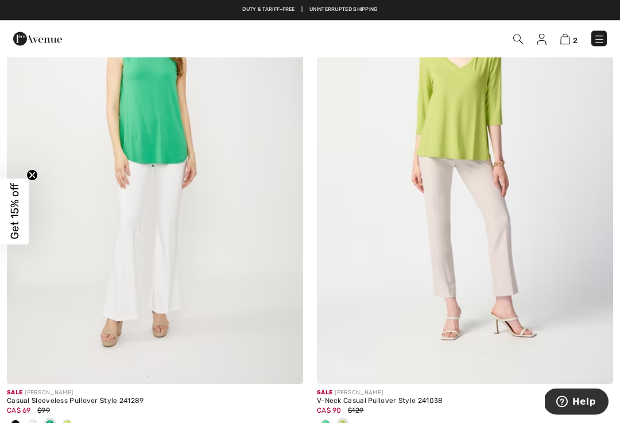
scroll to position [2229, 0]
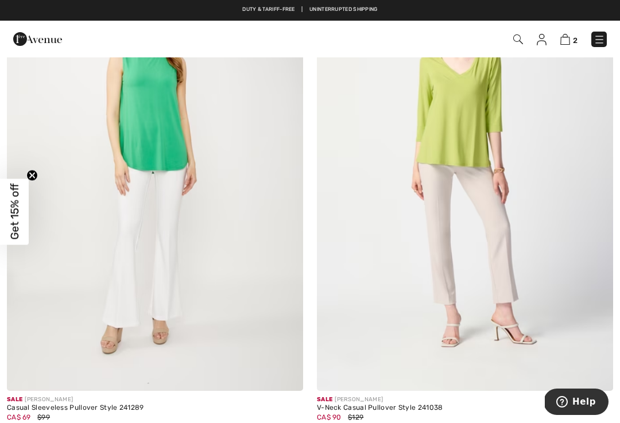
click at [538, 239] on img at bounding box center [465, 169] width 296 height 444
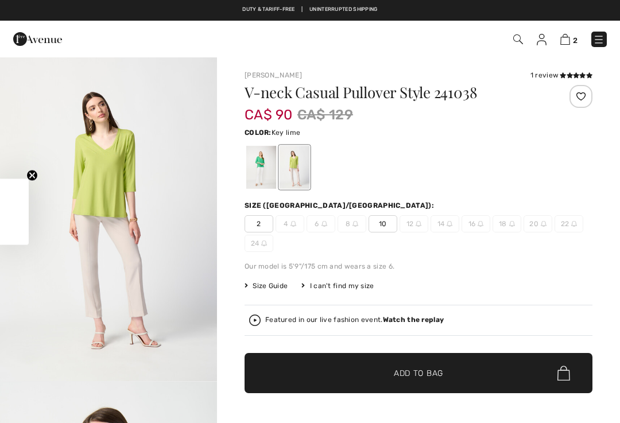
checkbox input "true"
click at [393, 222] on span "10" at bounding box center [382, 223] width 29 height 17
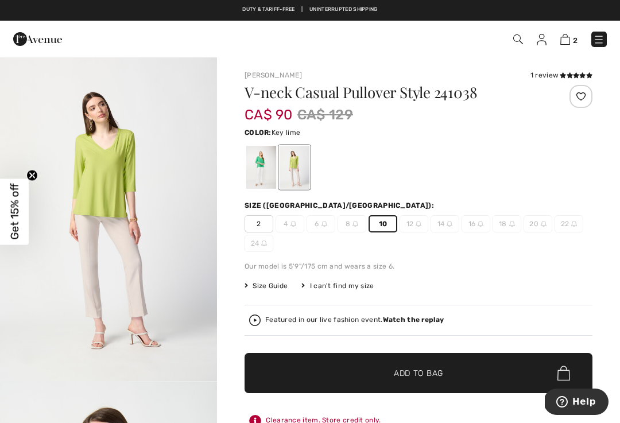
click at [504, 370] on span "✔ Added to Bag Add to Bag" at bounding box center [418, 373] width 348 height 40
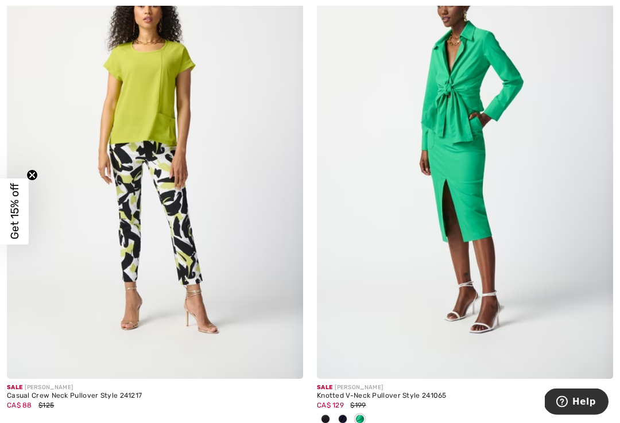
scroll to position [4883, 0]
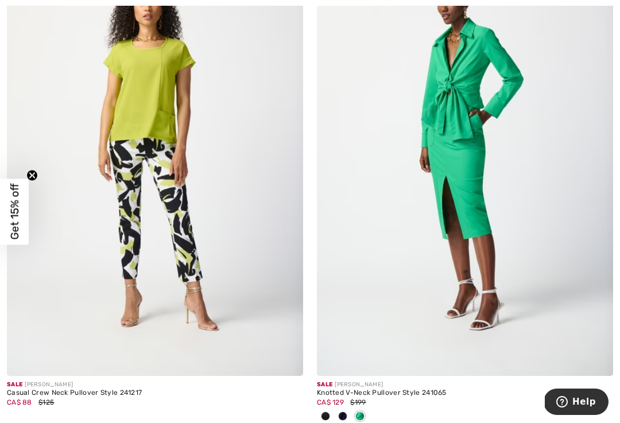
click at [211, 236] on img at bounding box center [155, 154] width 296 height 444
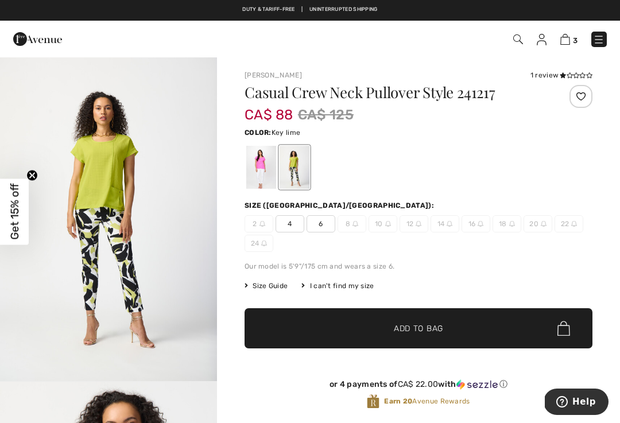
click at [306, 166] on div at bounding box center [294, 167] width 30 height 43
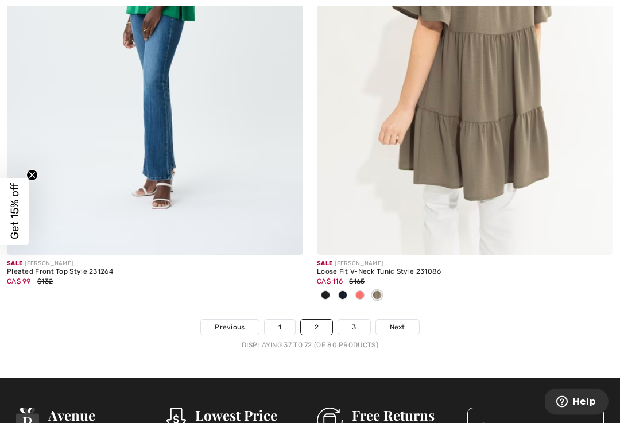
scroll to position [9181, 0]
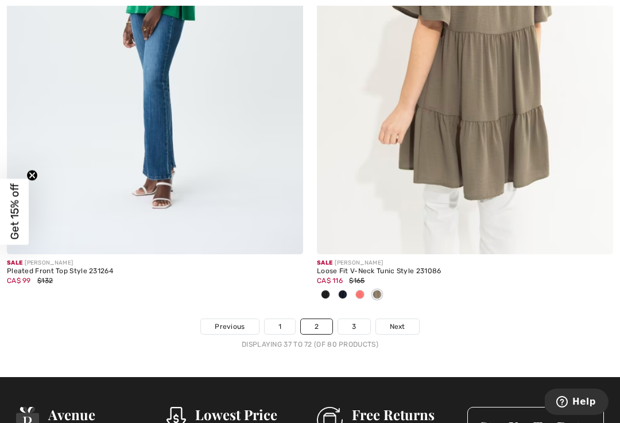
click at [404, 321] on span "Next" at bounding box center [397, 326] width 15 height 10
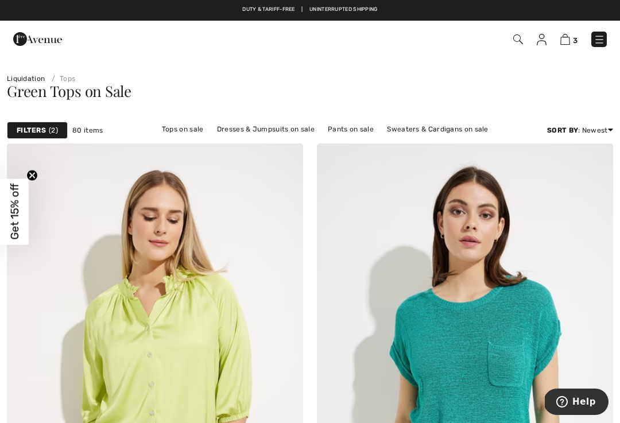
click at [568, 45] on img at bounding box center [565, 39] width 10 height 11
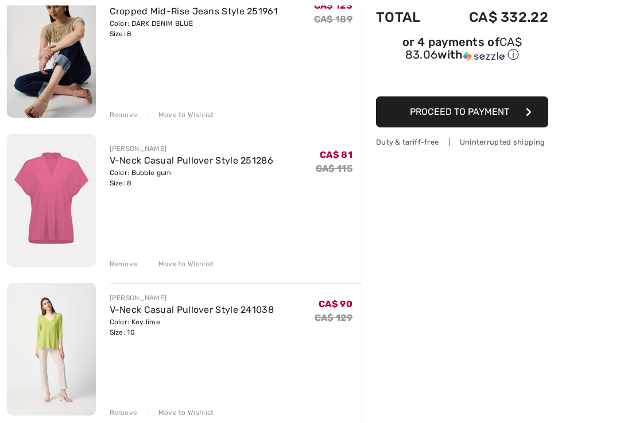
scroll to position [170, 0]
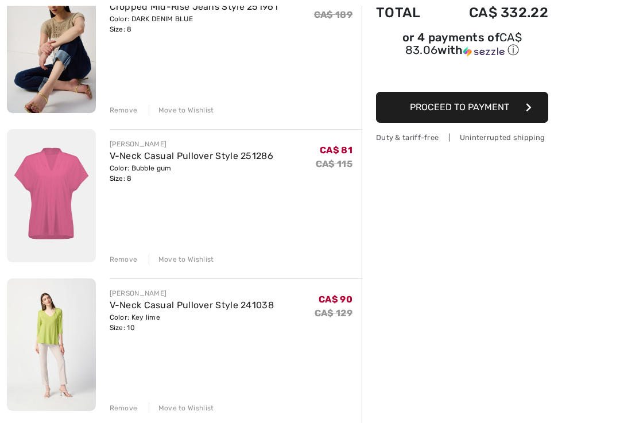
click at [133, 259] on div "Remove" at bounding box center [124, 259] width 28 height 10
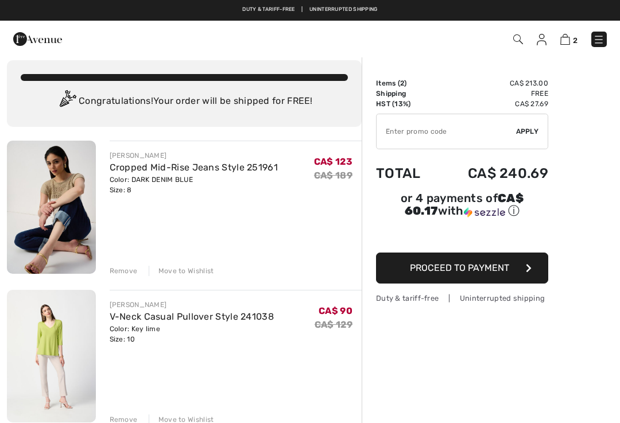
scroll to position [0, 0]
